Goal: Navigation & Orientation: Go to known website

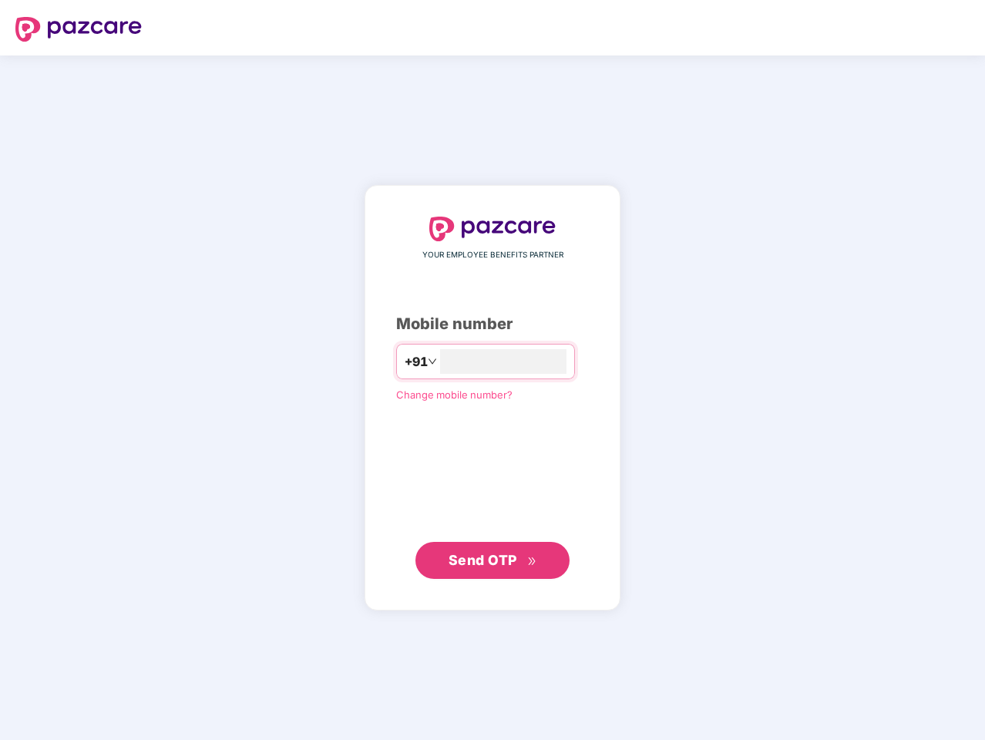
click at [492, 370] on input "number" at bounding box center [503, 361] width 126 height 25
click at [79, 29] on img at bounding box center [78, 29] width 126 height 25
